Goal: Communication & Community: Answer question/provide support

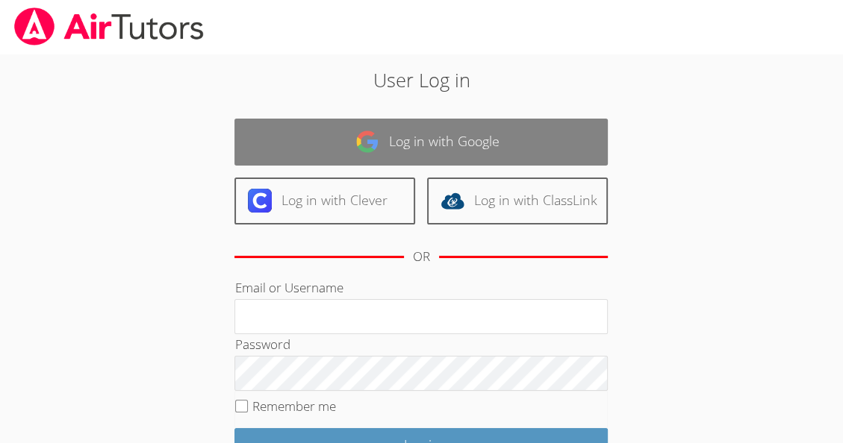
click at [575, 145] on link "Log in with Google" at bounding box center [420, 142] width 373 height 47
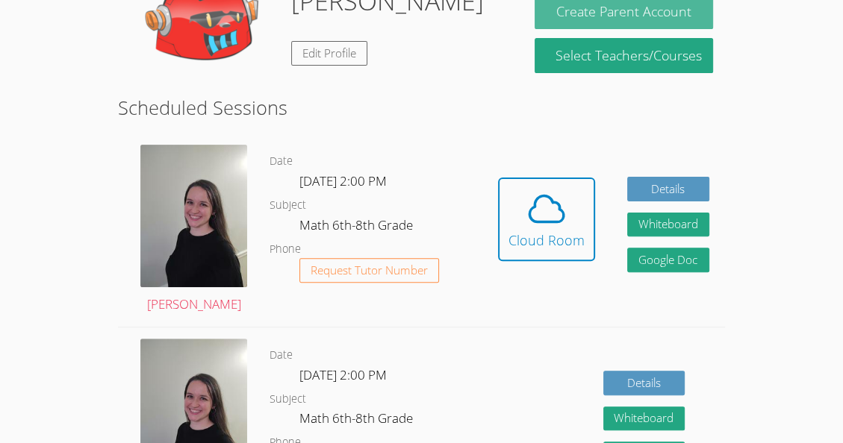
scroll to position [309, 0]
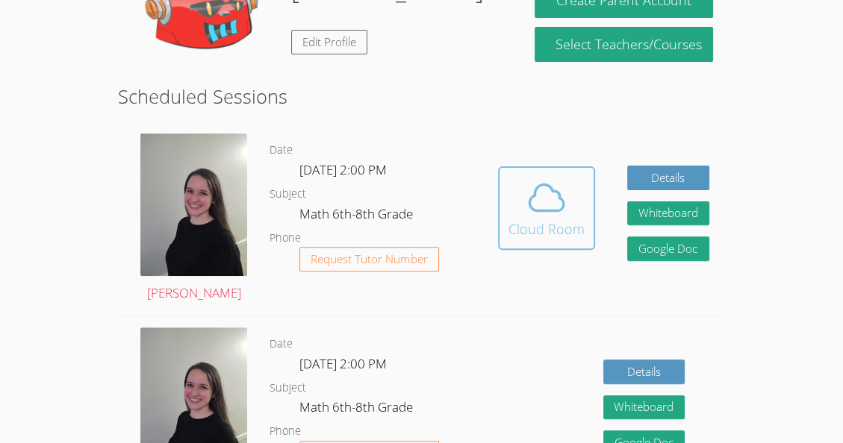
click at [552, 208] on icon at bounding box center [546, 197] width 34 height 26
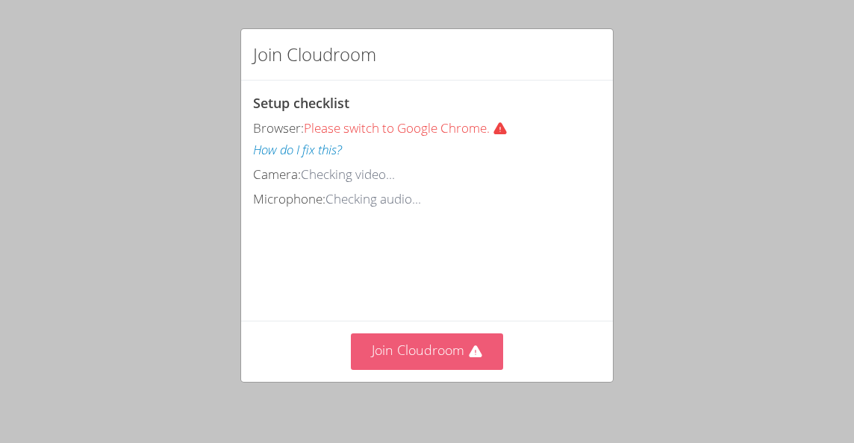
click at [445, 358] on button "Join Cloudroom" at bounding box center [427, 352] width 153 height 37
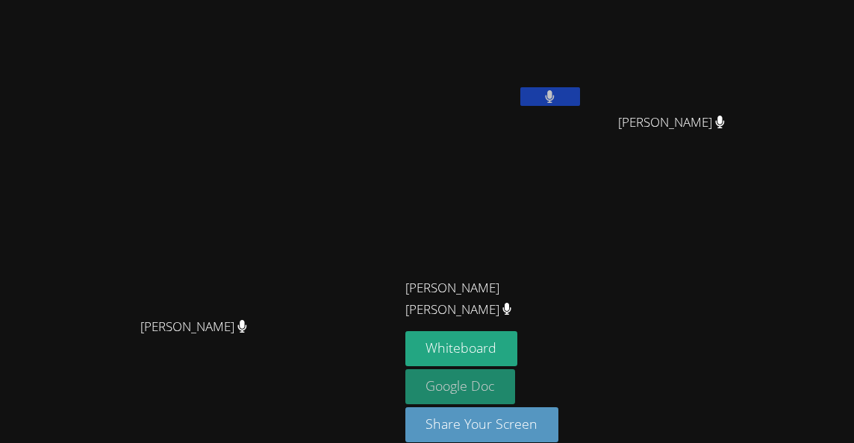
click at [516, 396] on link "Google Doc" at bounding box center [460, 386] width 110 height 35
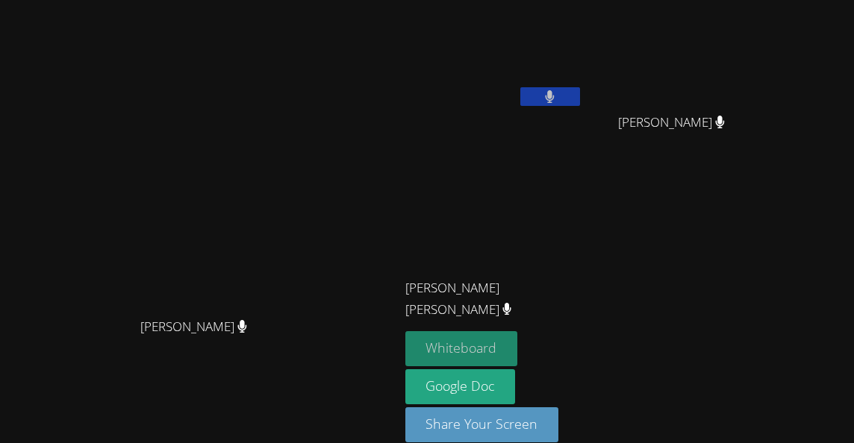
click at [518, 340] on button "Whiteboard" at bounding box center [461, 348] width 113 height 35
click at [555, 101] on icon at bounding box center [550, 96] width 10 height 13
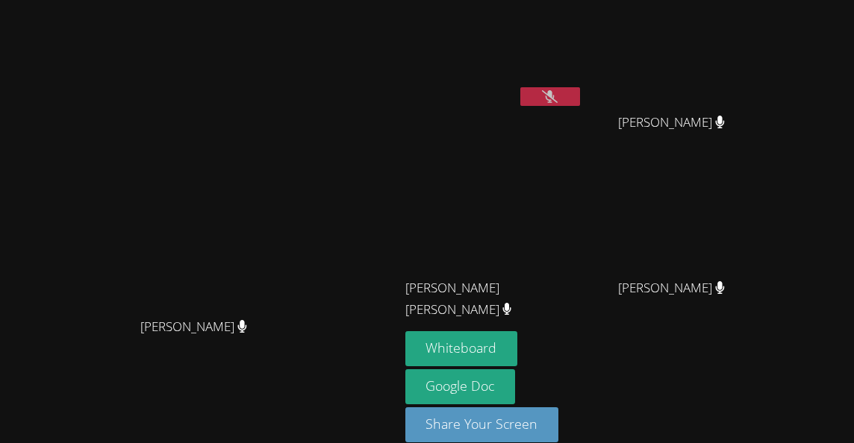
click at [558, 99] on icon at bounding box center [550, 96] width 16 height 13
click at [580, 87] on button at bounding box center [550, 96] width 60 height 19
click at [580, 103] on button at bounding box center [550, 96] width 60 height 19
click at [583, 110] on div "Nicarli Reneville" at bounding box center [494, 86] width 178 height 160
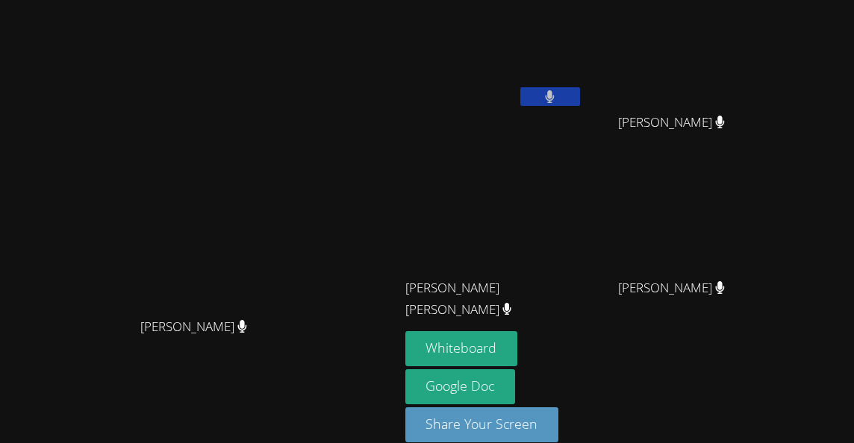
click at [555, 95] on icon at bounding box center [550, 96] width 9 height 13
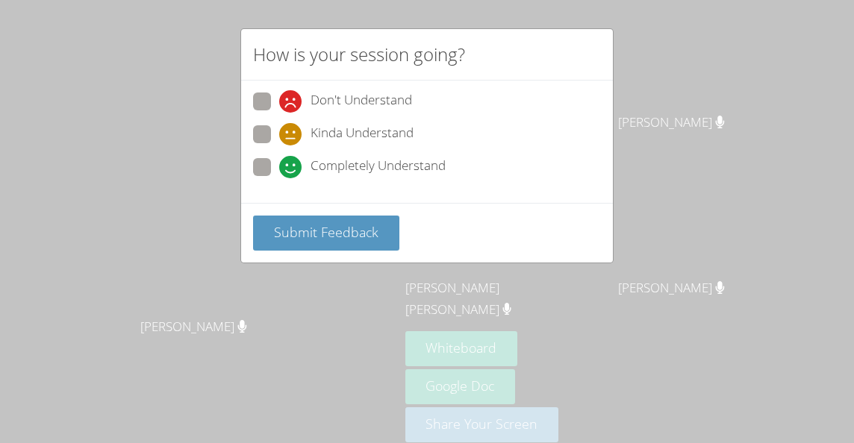
click at [279, 178] on span at bounding box center [279, 178] width 0 height 0
click at [279, 158] on input "Completely Understand" at bounding box center [285, 164] width 13 height 13
radio input "true"
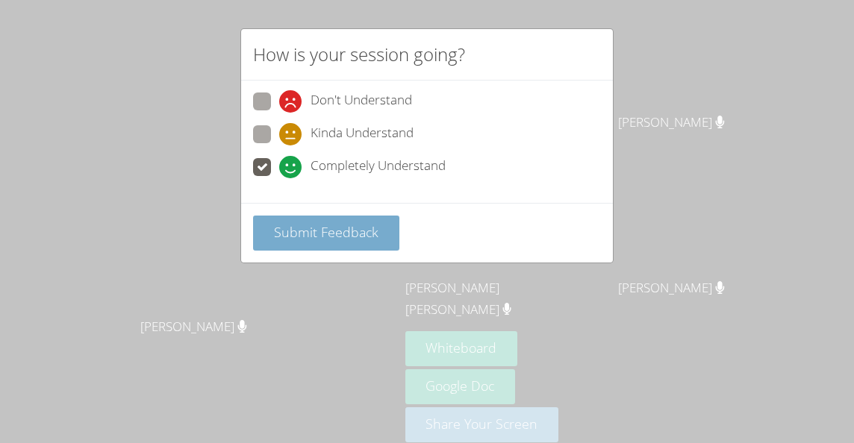
click at [296, 240] on button "Submit Feedback" at bounding box center [326, 233] width 146 height 35
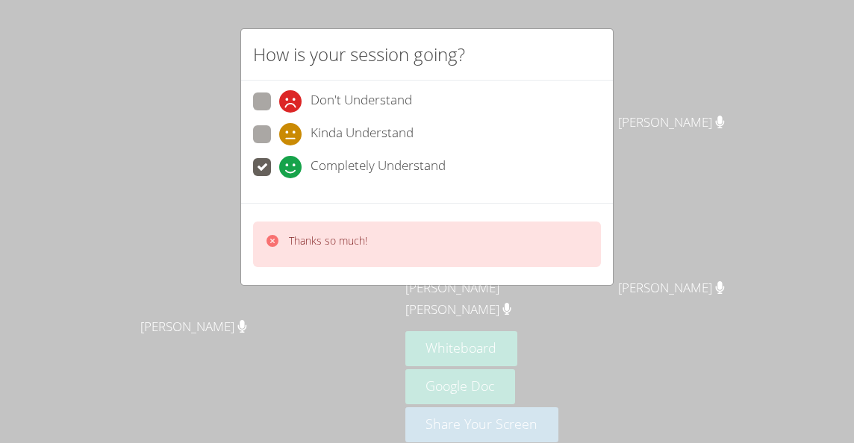
click at [728, 166] on div "How is your session going? Don't Understand Kinda Understand Completely Underst…" at bounding box center [427, 221] width 854 height 443
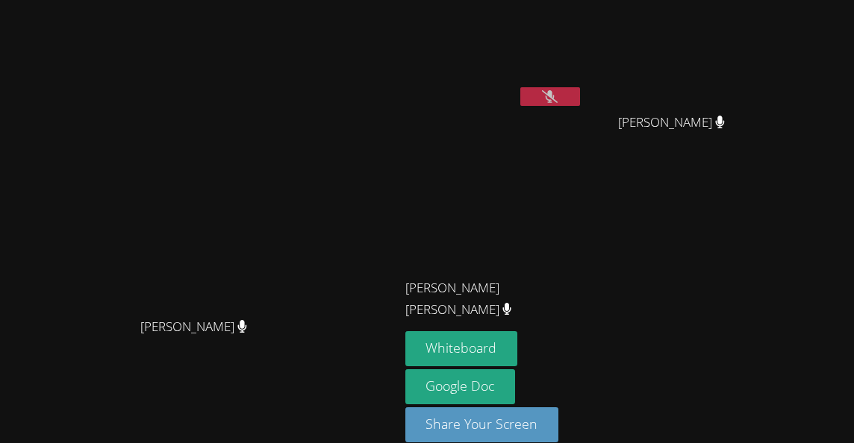
click at [580, 87] on button at bounding box center [550, 96] width 60 height 19
